Goal: Information Seeking & Learning: Learn about a topic

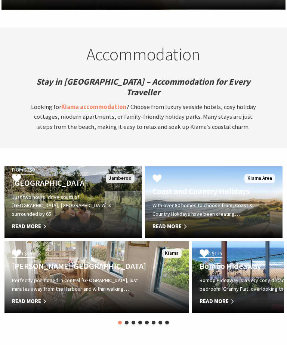
scroll to position [2371, 0]
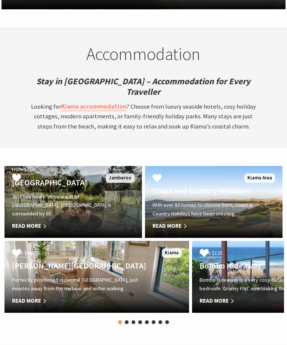
click at [126, 322] on button "2" at bounding box center [127, 322] width 4 height 4
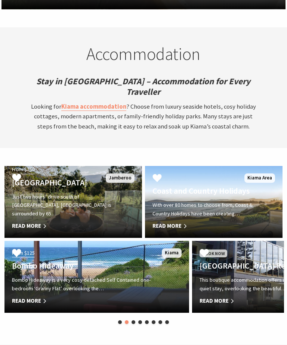
click at [135, 318] on li "3" at bounding box center [134, 323] width 4 height 10
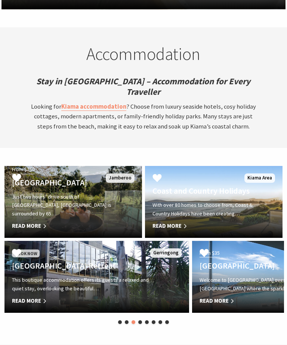
click at [140, 316] on div "Book Now Park Ridge Retreat This boutique accommodation offers its guests a rel…" at bounding box center [97, 278] width 188 height 78
click at [141, 321] on button "4" at bounding box center [140, 322] width 4 height 4
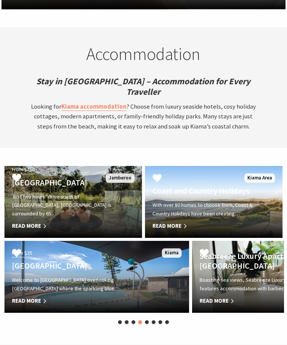
click at [148, 316] on div "From $35 Surf Beach Holiday Park Welcome to Surf Beach Holiday Park overlooking…" at bounding box center [97, 278] width 188 height 78
click at [146, 322] on button "5" at bounding box center [147, 322] width 4 height 4
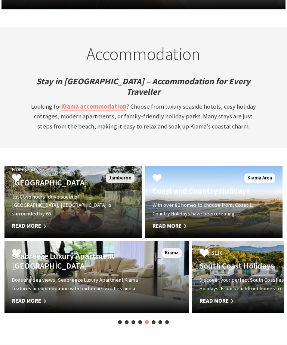
click at [154, 320] on button "6" at bounding box center [154, 322] width 4 height 4
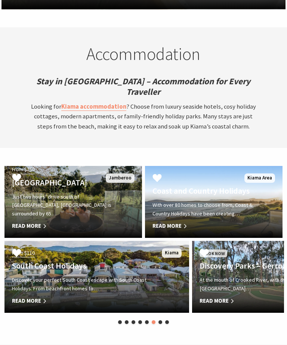
click at [162, 318] on li "7" at bounding box center [161, 323] width 4 height 10
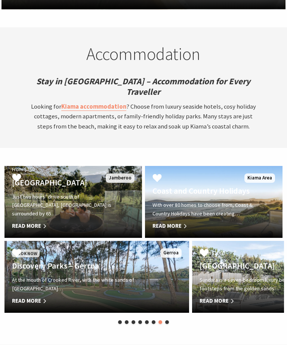
click at [166, 324] on li "8" at bounding box center [167, 323] width 4 height 10
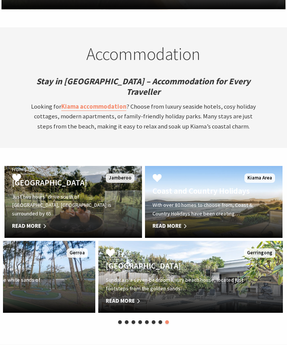
click at [169, 320] on button "8" at bounding box center [167, 322] width 4 height 4
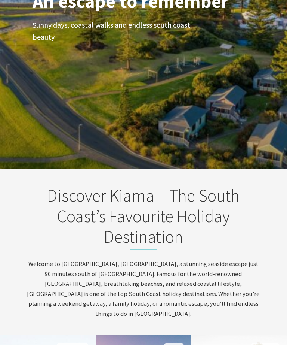
scroll to position [0, 0]
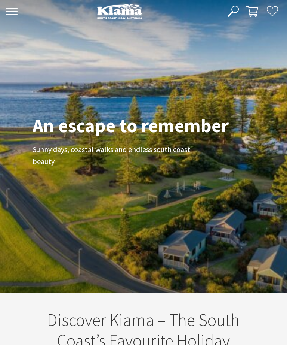
click at [17, 13] on icon at bounding box center [12, 11] width 12 height 7
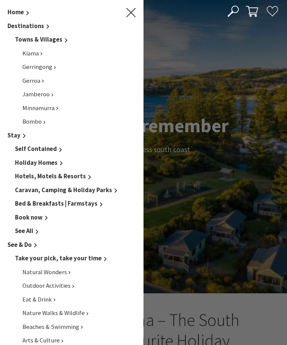
click at [39, 56] on span "Kiama" at bounding box center [30, 53] width 16 height 8
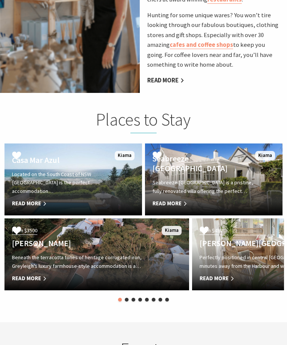
scroll to position [1105, 0]
click at [38, 274] on span "Read More" at bounding box center [83, 278] width 142 height 9
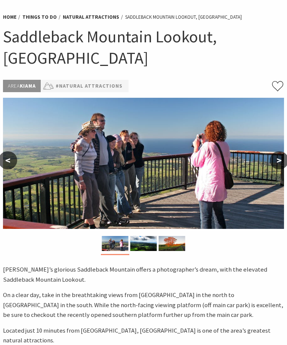
scroll to position [13, 0]
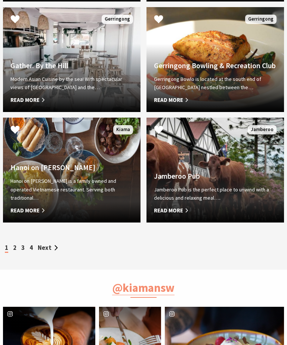
scroll to position [1057, 0]
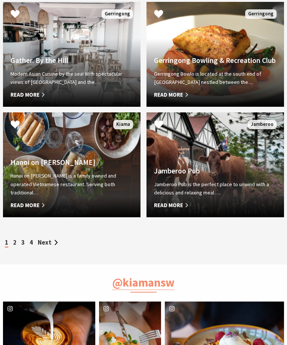
click at [13, 246] on link "2" at bounding box center [14, 242] width 3 height 8
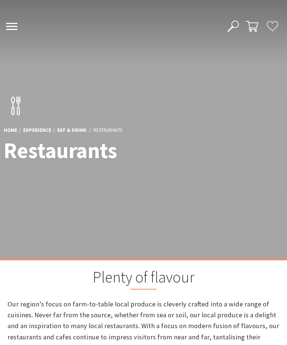
scroll to position [251, 286]
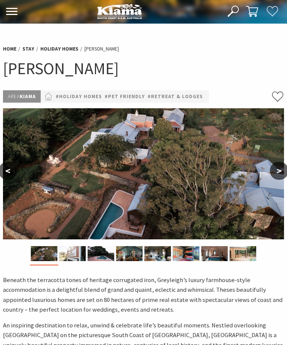
click at [278, 172] on button ">" at bounding box center [279, 171] width 19 height 18
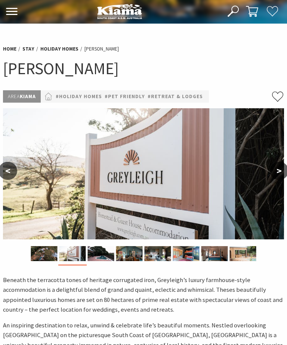
click at [277, 173] on button ">" at bounding box center [279, 171] width 19 height 18
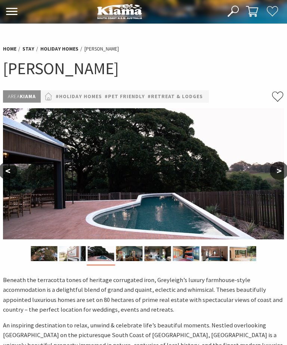
click at [284, 172] on button ">" at bounding box center [279, 171] width 19 height 18
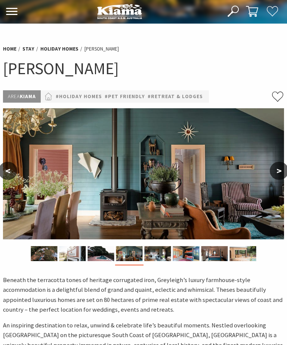
click at [277, 172] on button ">" at bounding box center [279, 171] width 19 height 18
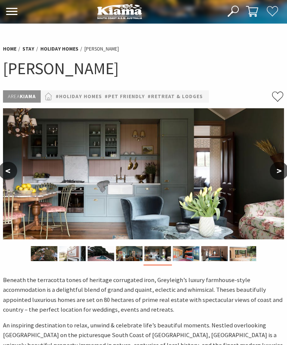
click at [277, 173] on button ">" at bounding box center [279, 171] width 19 height 18
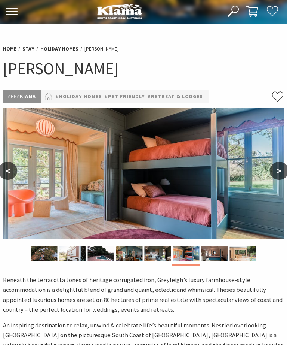
click at [276, 173] on button ">" at bounding box center [279, 171] width 19 height 18
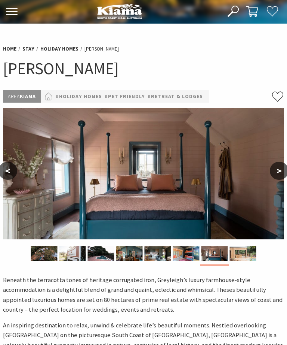
click at [279, 171] on button ">" at bounding box center [279, 171] width 19 height 18
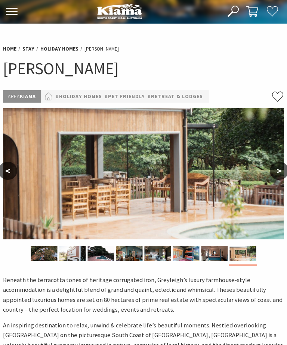
click at [279, 171] on button ">" at bounding box center [279, 171] width 19 height 18
click at [280, 168] on button ">" at bounding box center [279, 171] width 19 height 18
click at [281, 169] on button ">" at bounding box center [279, 171] width 19 height 18
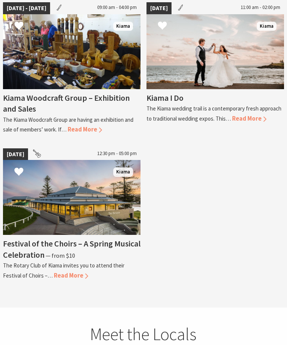
scroll to position [1498, 0]
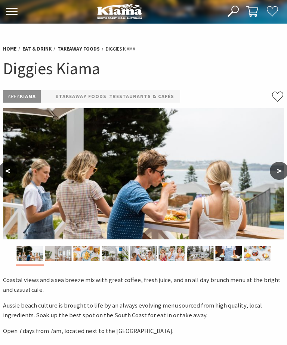
click at [286, 171] on button ">" at bounding box center [279, 171] width 19 height 18
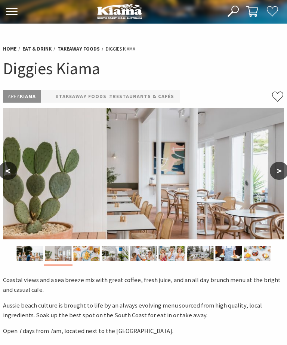
click at [276, 177] on button ">" at bounding box center [279, 171] width 19 height 18
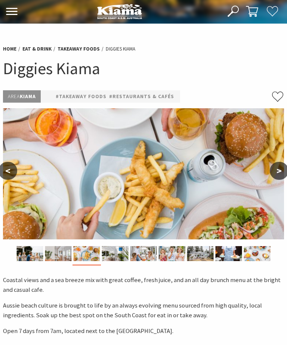
click at [276, 177] on button ">" at bounding box center [279, 171] width 19 height 18
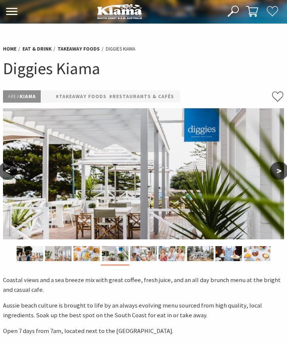
click at [276, 177] on button ">" at bounding box center [279, 171] width 19 height 18
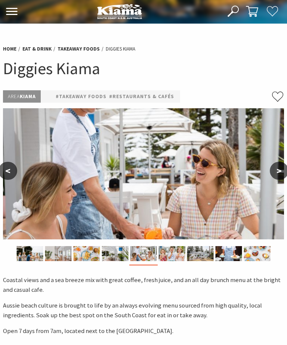
click at [276, 176] on button ">" at bounding box center [279, 171] width 19 height 18
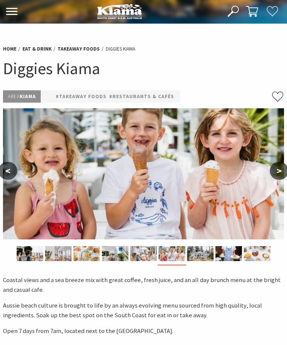
click at [276, 177] on button ">" at bounding box center [279, 171] width 19 height 18
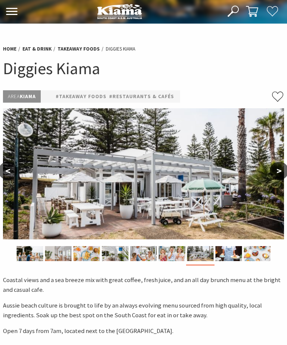
click at [276, 177] on button ">" at bounding box center [279, 171] width 19 height 18
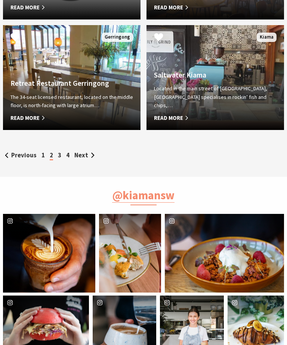
scroll to position [1403, 0]
click at [60, 159] on link "3" at bounding box center [59, 155] width 3 height 8
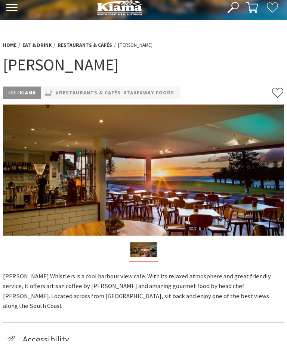
scroll to position [4, 0]
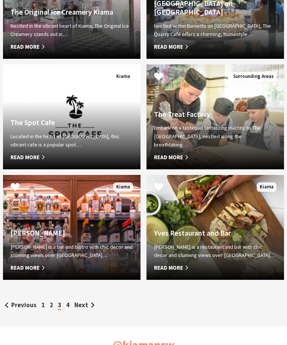
scroll to position [1253, 0]
click at [82, 309] on link "Next" at bounding box center [84, 305] width 20 height 8
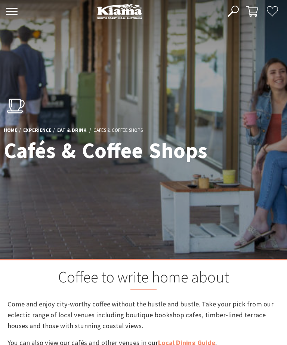
scroll to position [221, 286]
